Goal: Information Seeking & Learning: Find contact information

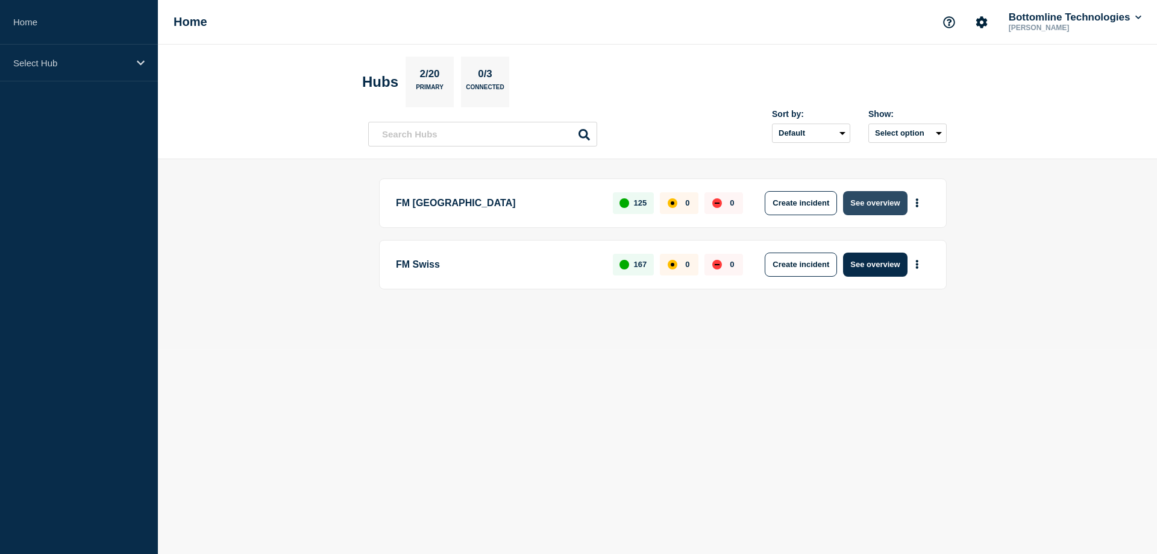
click at [867, 198] on button "See overview" at bounding box center [875, 203] width 64 height 24
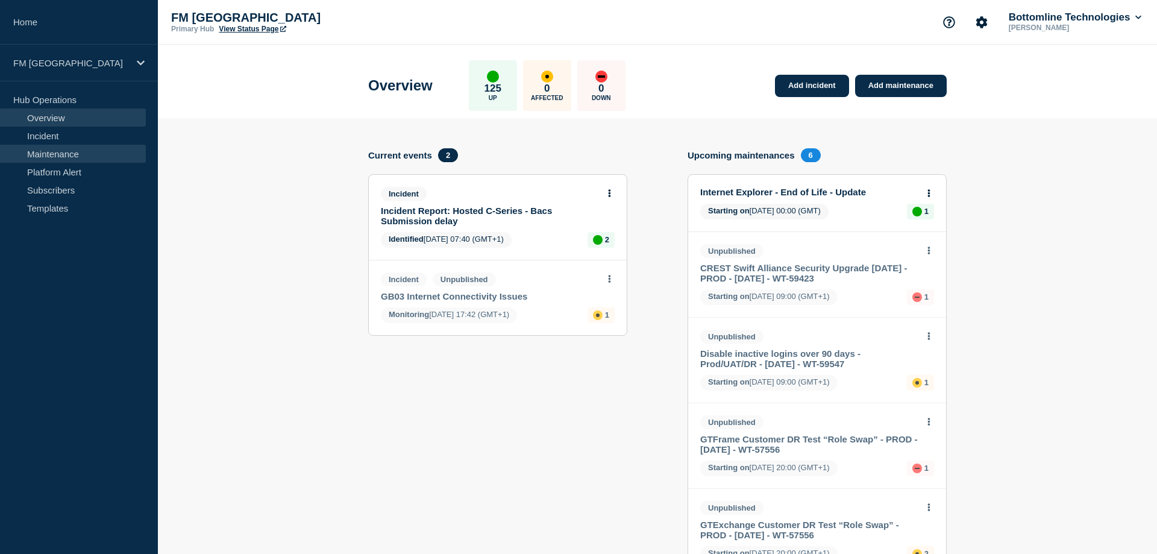
click at [77, 152] on link "Maintenance" at bounding box center [73, 154] width 146 height 18
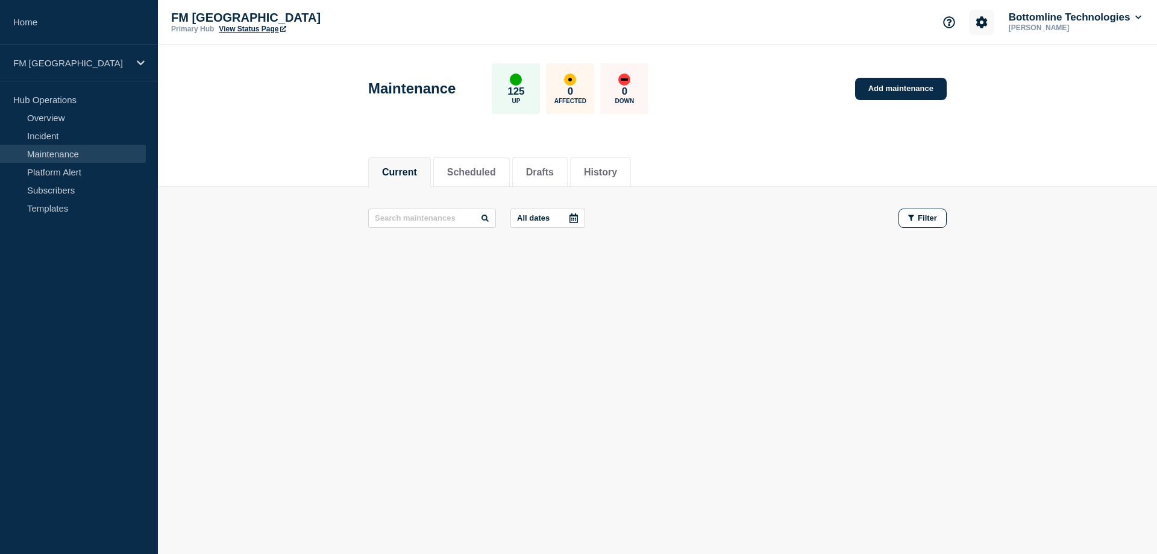
click at [984, 20] on icon "Account settings" at bounding box center [981, 22] width 12 height 12
click at [979, 23] on icon "Account settings" at bounding box center [981, 22] width 12 height 12
click at [39, 184] on link "Subscribers" at bounding box center [73, 190] width 146 height 18
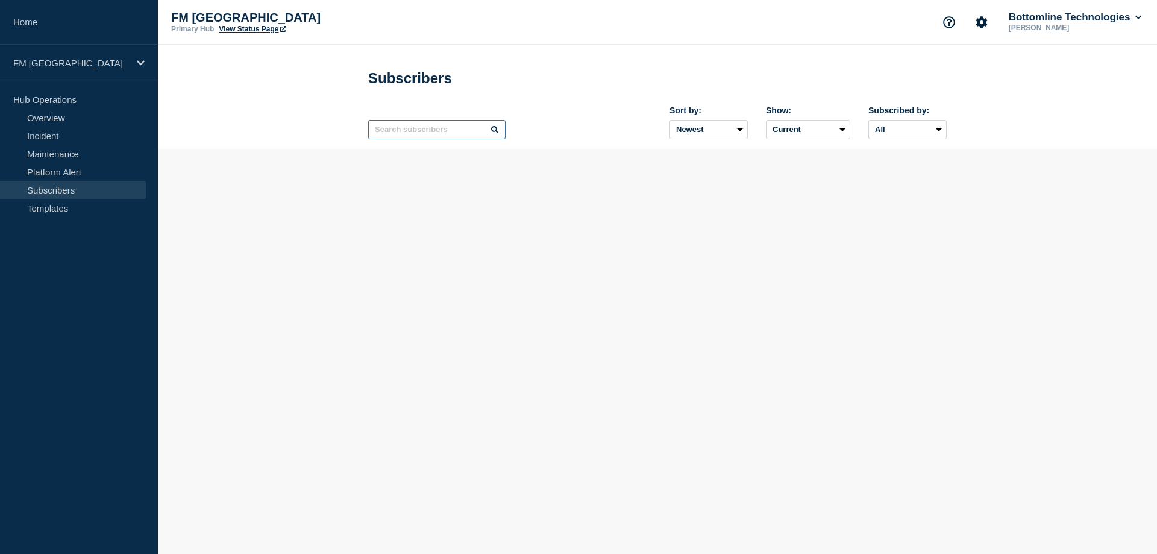
click at [447, 137] on input "text" at bounding box center [436, 129] width 137 height 19
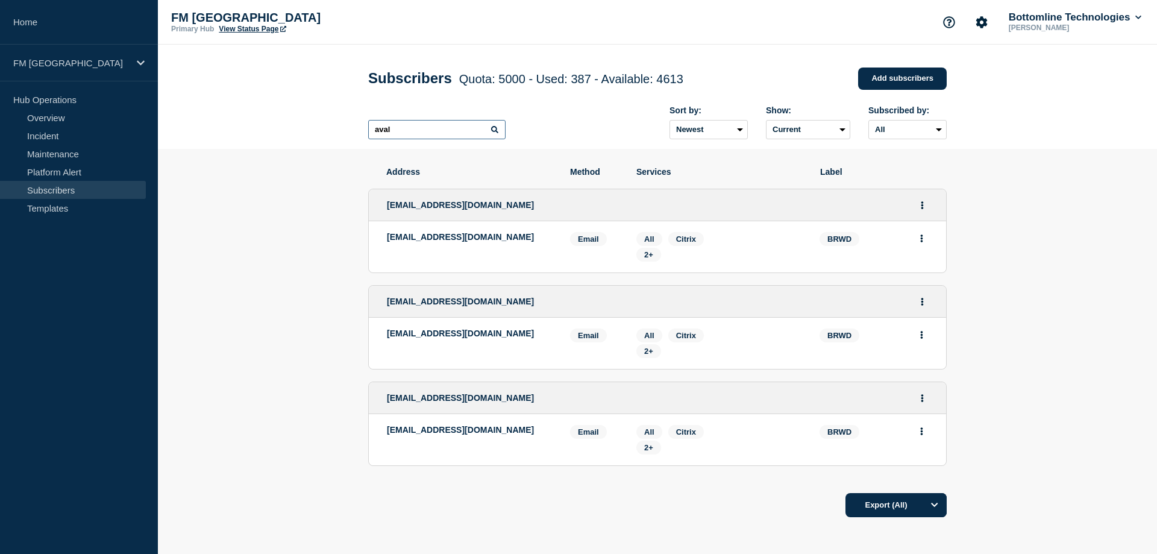
type input "aval"
click at [331, 249] on section "Address Method Services Label [EMAIL_ADDRESS][DOMAIN_NAME] [EMAIL_ADDRESS][DOMA…" at bounding box center [657, 379] width 999 height 460
drag, startPoint x: 542, startPoint y: 242, endPoint x: 383, endPoint y: 243, distance: 159.0
click at [383, 243] on li "[EMAIL_ADDRESS][DOMAIN_NAME] Email Email: [EMAIL_ADDRESS][DOMAIN_NAME] BRWD Ser…" at bounding box center [657, 246] width 577 height 51
copy p "[EMAIL_ADDRESS][DOMAIN_NAME]"
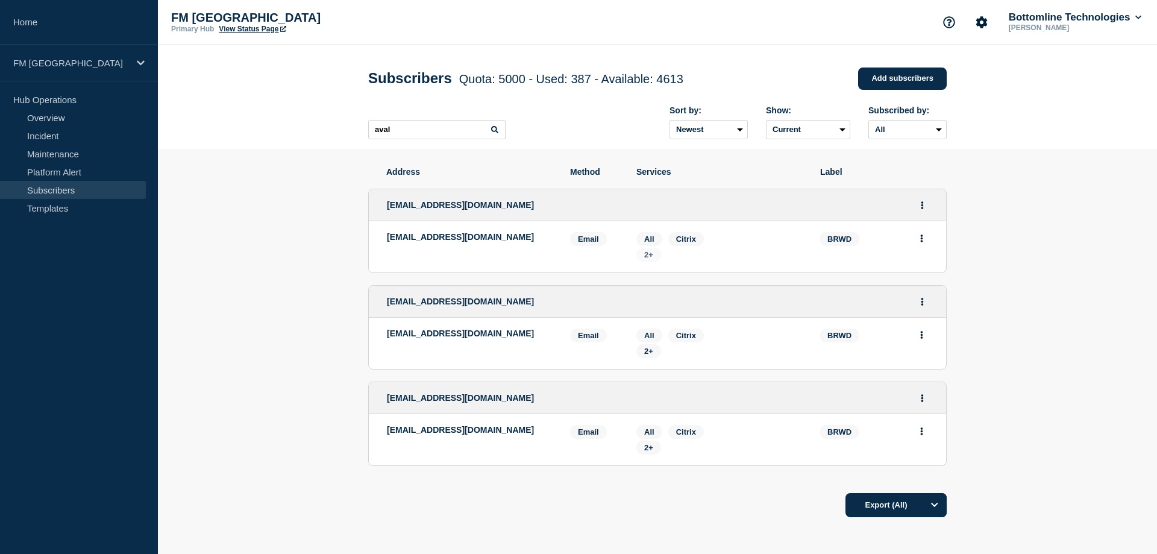
click at [650, 259] on span "2+" at bounding box center [648, 254] width 9 height 9
click at [589, 261] on div "Email" at bounding box center [594, 247] width 48 height 30
drag, startPoint x: 573, startPoint y: 310, endPoint x: 387, endPoint y: 309, distance: 186.1
click at [387, 309] on div "[EMAIL_ADDRESS][DOMAIN_NAME]" at bounding box center [657, 302] width 577 height 32
copy span "[EMAIL_ADDRESS][DOMAIN_NAME]"
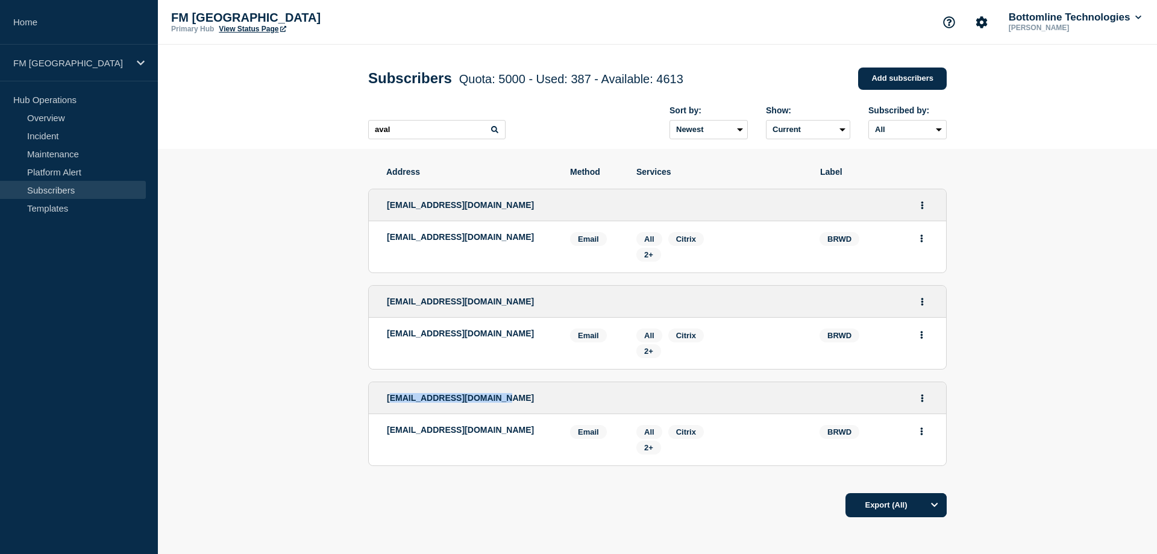
drag, startPoint x: 496, startPoint y: 406, endPoint x: 388, endPoint y: 410, distance: 108.5
click at [388, 410] on div "[EMAIL_ADDRESS][DOMAIN_NAME]" at bounding box center [657, 398] width 577 height 32
click at [483, 402] on span "[EMAIL_ADDRESS][DOMAIN_NAME]" at bounding box center [460, 398] width 147 height 10
drag, startPoint x: 495, startPoint y: 431, endPoint x: 389, endPoint y: 431, distance: 106.0
click at [387, 431] on li "[EMAIL_ADDRESS][DOMAIN_NAME] Email Email: [EMAIL_ADDRESS][DOMAIN_NAME] BRWD Ser…" at bounding box center [657, 439] width 577 height 51
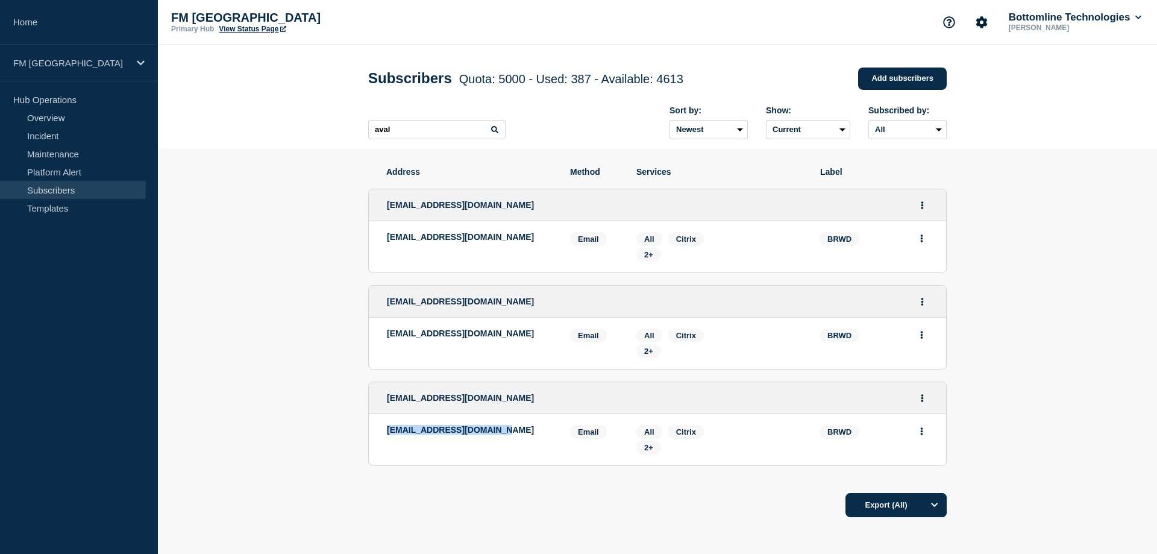
copy p "[EMAIL_ADDRESS][DOMAIN_NAME]"
